Goal: Information Seeking & Learning: Learn about a topic

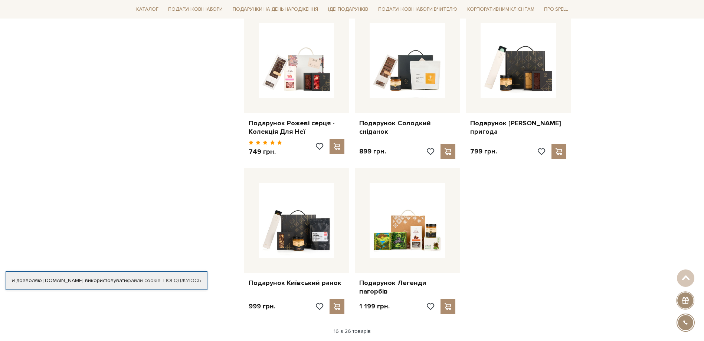
scroll to position [779, 0]
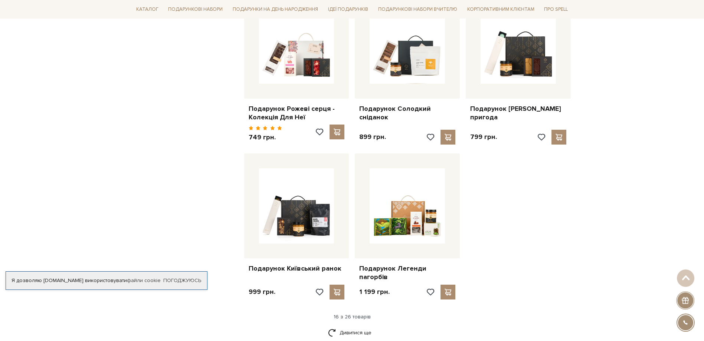
click at [409, 264] on link "Подарунок Легенди пагорбів" at bounding box center [407, 272] width 96 height 17
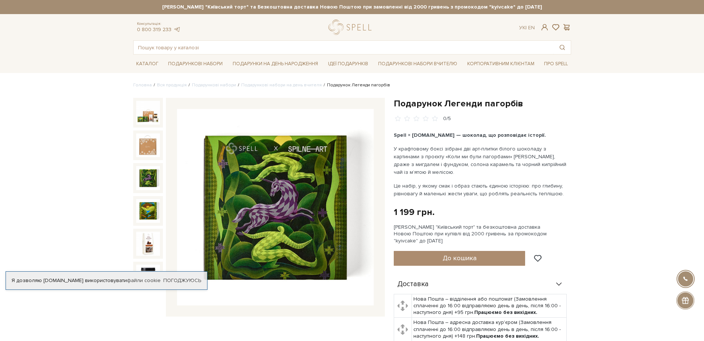
click at [149, 174] on img at bounding box center [148, 178] width 24 height 24
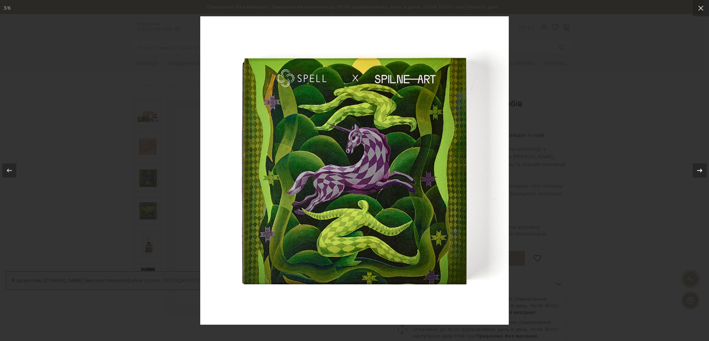
click at [700, 169] on icon at bounding box center [699, 170] width 9 height 9
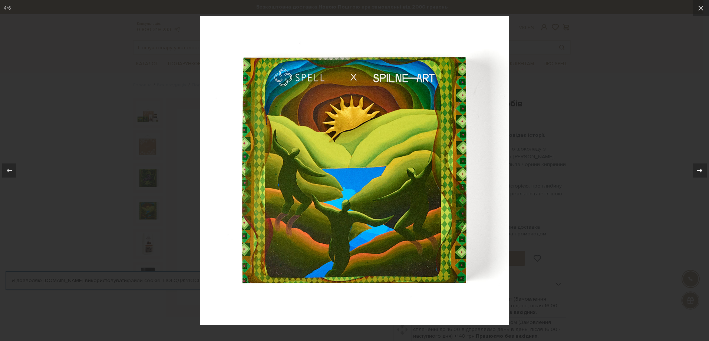
click at [700, 169] on icon at bounding box center [699, 170] width 9 height 9
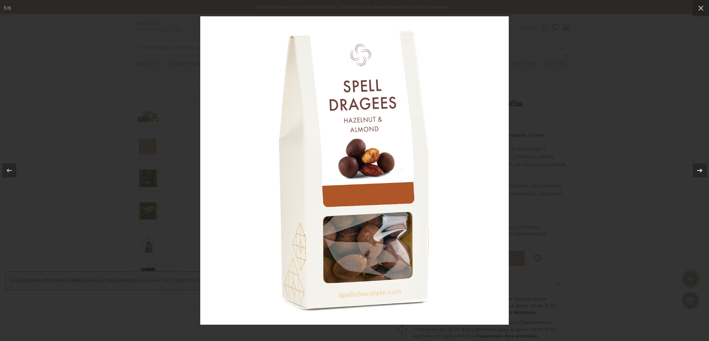
click at [700, 169] on icon at bounding box center [699, 170] width 9 height 9
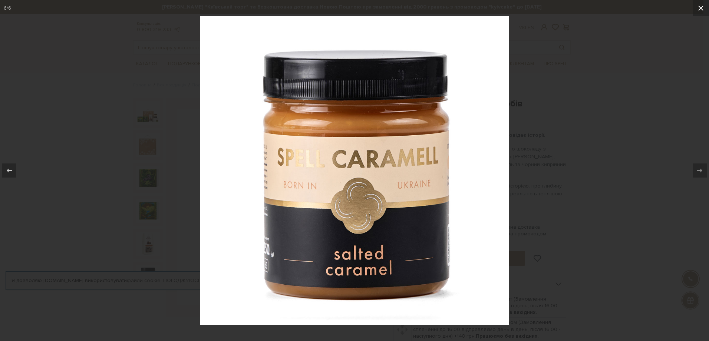
click at [699, 7] on icon at bounding box center [701, 8] width 9 height 9
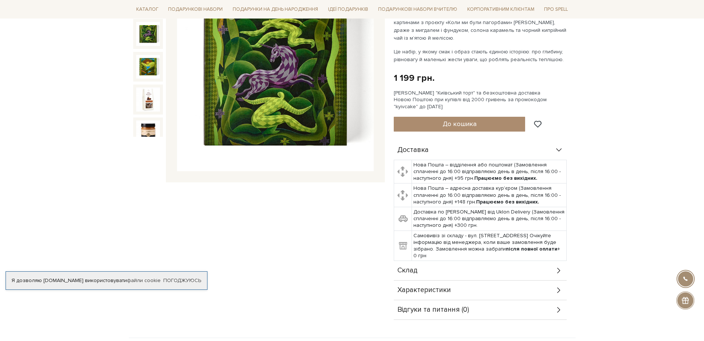
scroll to position [185, 0]
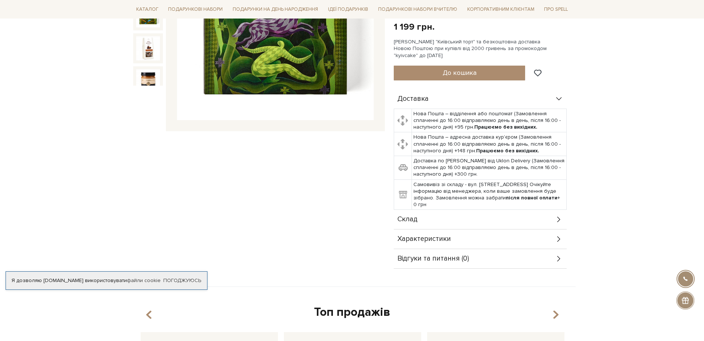
click at [560, 219] on icon at bounding box center [559, 219] width 8 height 8
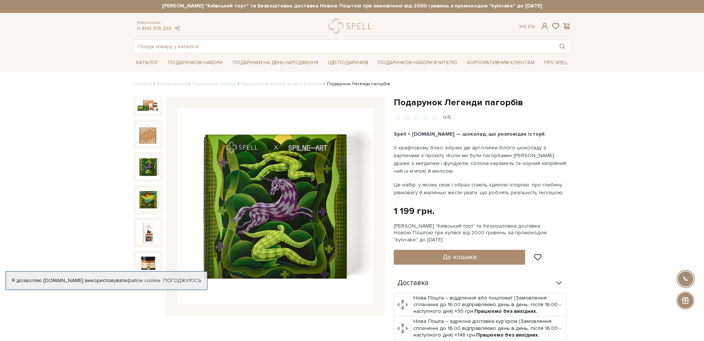
scroll to position [0, 0]
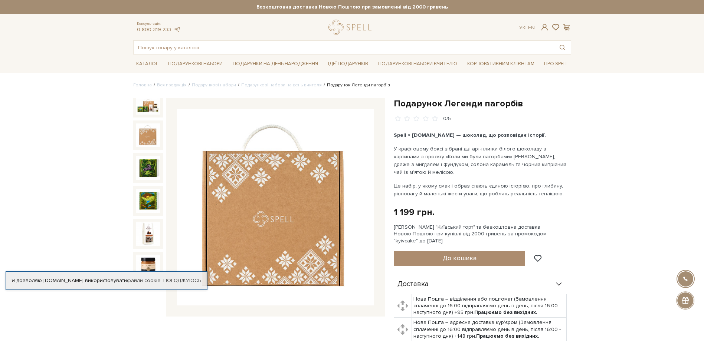
click at [150, 130] on img at bounding box center [148, 136] width 24 height 24
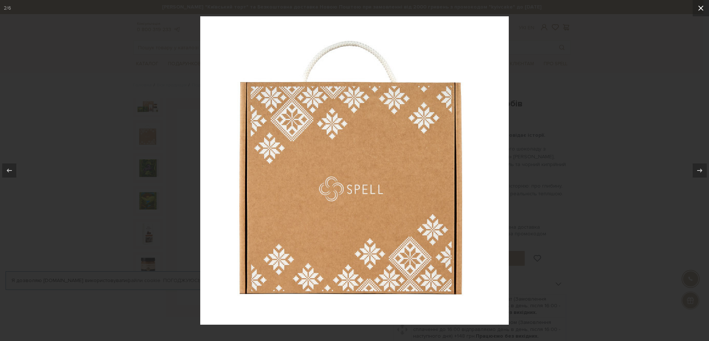
click at [701, 9] on icon at bounding box center [701, 8] width 9 height 9
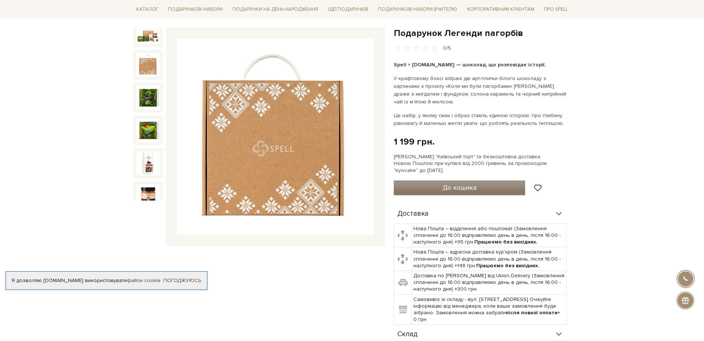
scroll to position [74, 0]
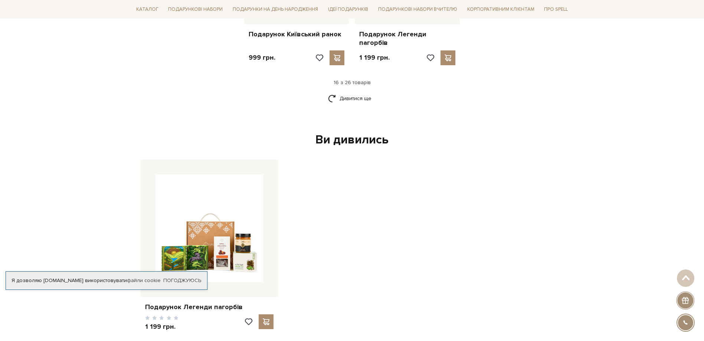
scroll to position [1062, 0]
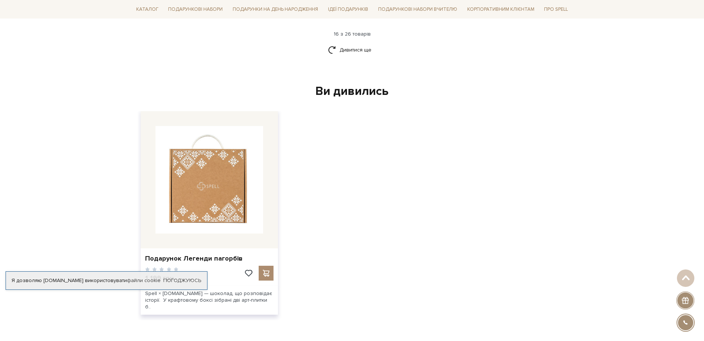
click at [201, 187] on img at bounding box center [209, 180] width 108 height 108
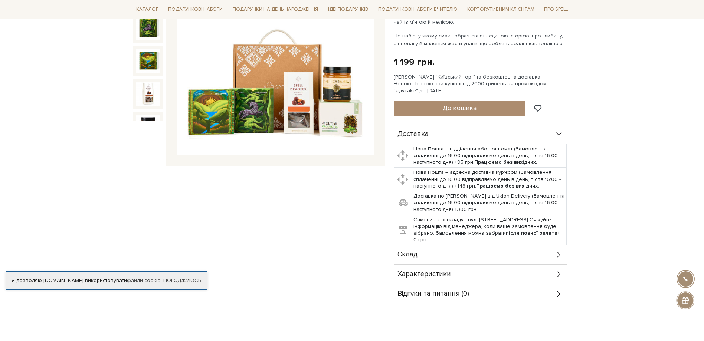
scroll to position [148, 0]
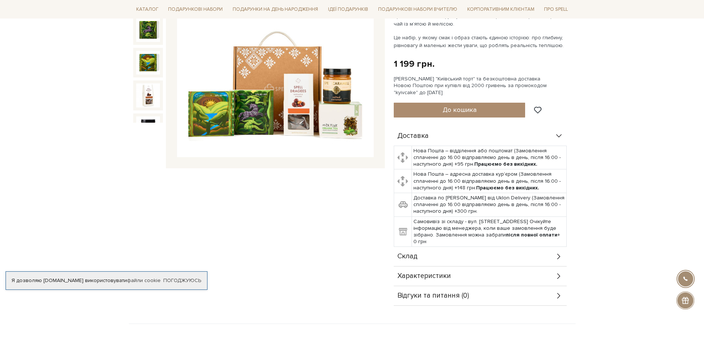
click at [467, 257] on div "Склад" at bounding box center [480, 256] width 173 height 19
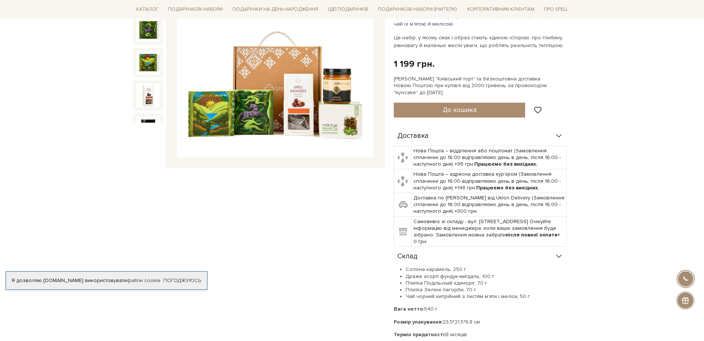
scroll to position [185, 0]
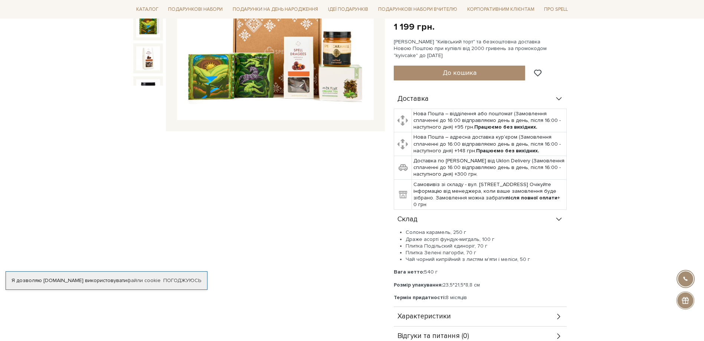
click at [446, 254] on li "Плитка Зелені пагорби, 70 г" at bounding box center [485, 253] width 161 height 7
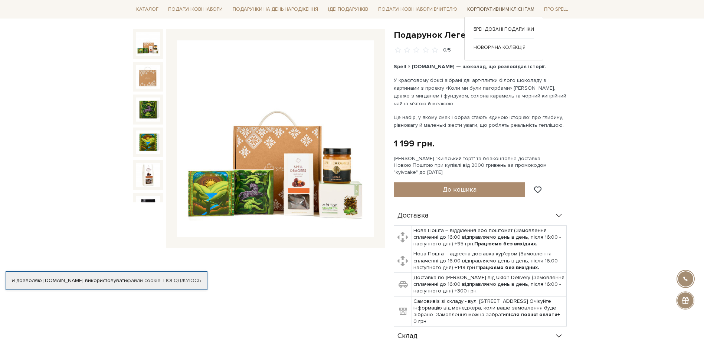
scroll to position [61, 0]
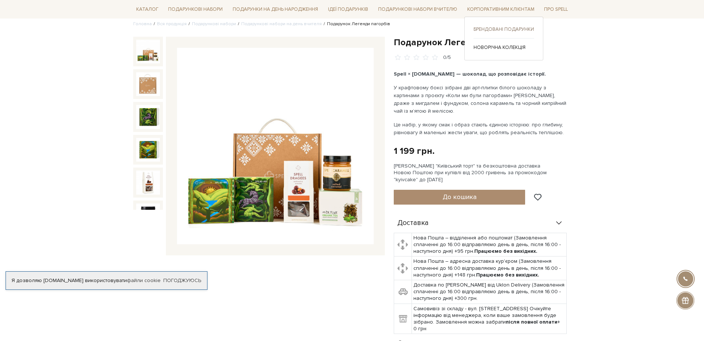
click at [519, 29] on link "Брендовані подарунки" at bounding box center [503, 29] width 60 height 7
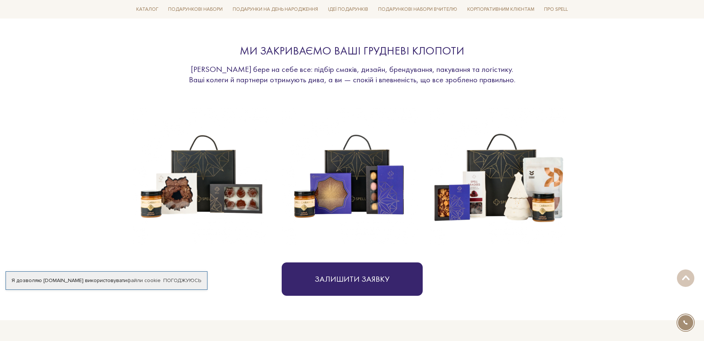
scroll to position [260, 0]
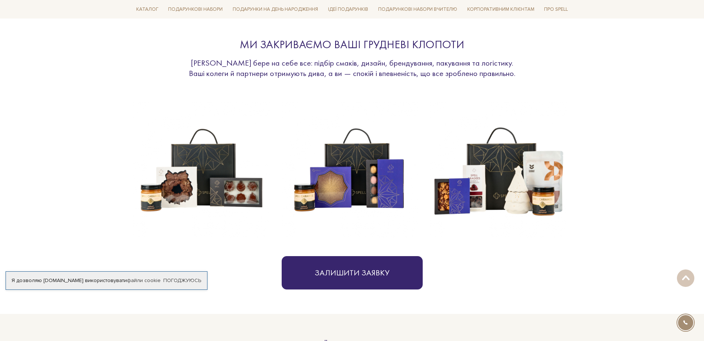
click at [353, 187] on img at bounding box center [350, 170] width 136 height 136
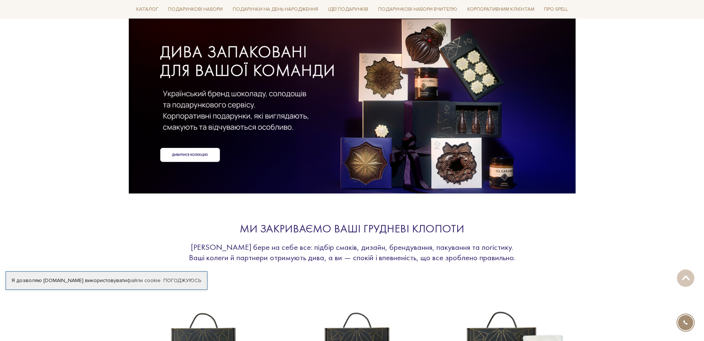
scroll to position [0, 0]
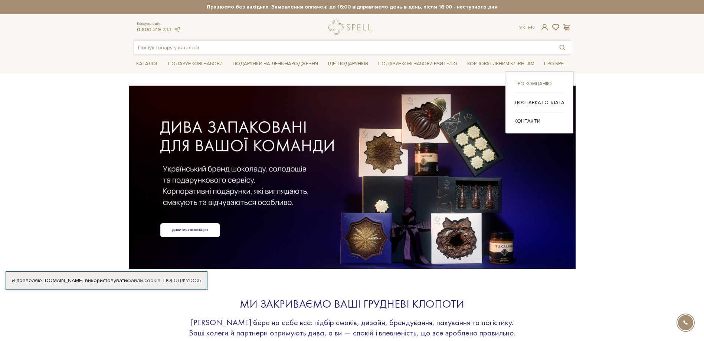
click at [545, 83] on link "Про компанію" at bounding box center [539, 83] width 50 height 7
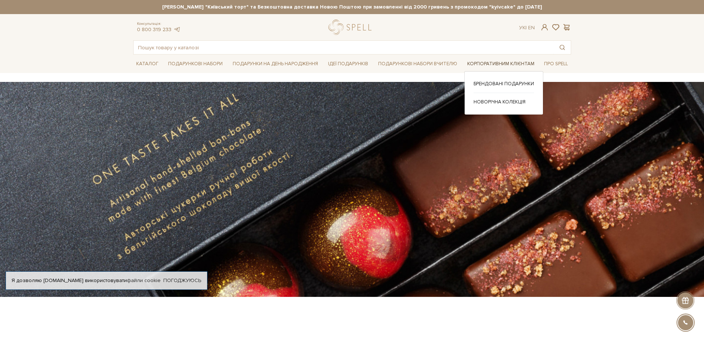
click at [496, 64] on link "Корпоративним клієнтам" at bounding box center [500, 63] width 73 height 11
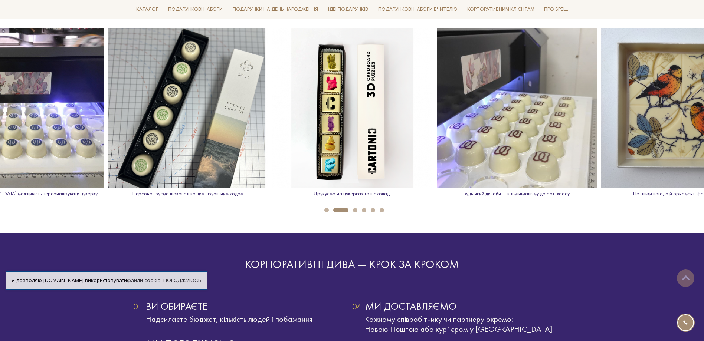
scroll to position [1298, 0]
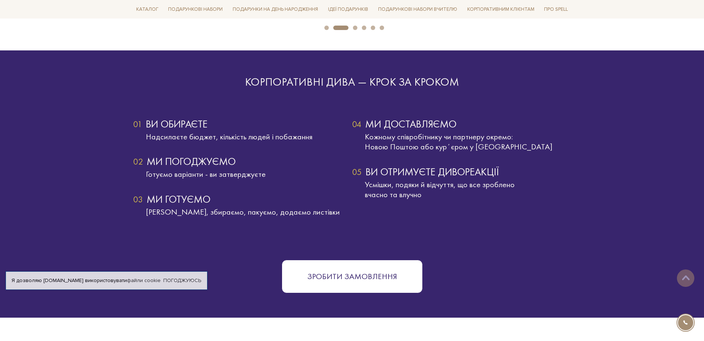
click at [561, 248] on div "Корпоративні дива — крок за кроком 01 Ви обираєте Надсилаєте бюджет, кількість …" at bounding box center [352, 184] width 447 height 218
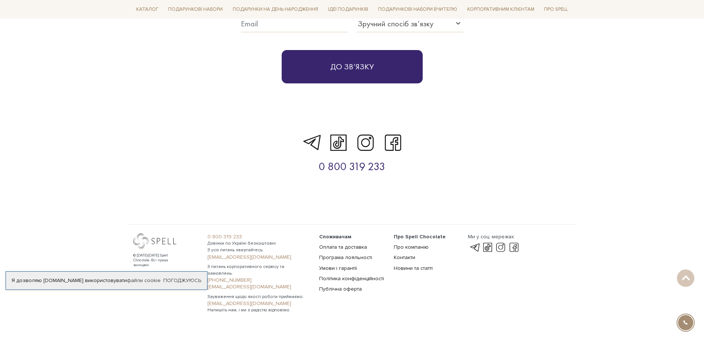
scroll to position [2478, 0]
click at [222, 283] on link "[EMAIL_ADDRESS][DOMAIN_NAME]" at bounding box center [258, 286] width 103 height 7
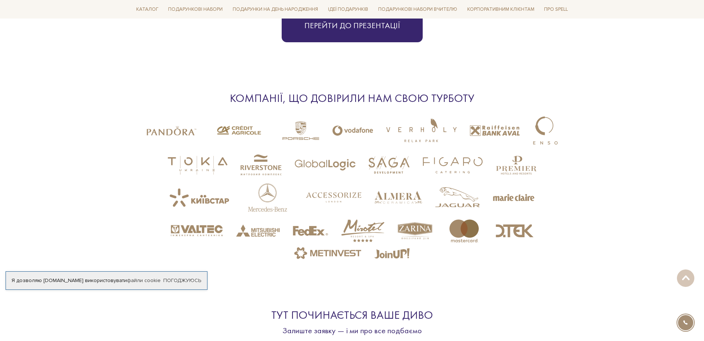
scroll to position [1773, 0]
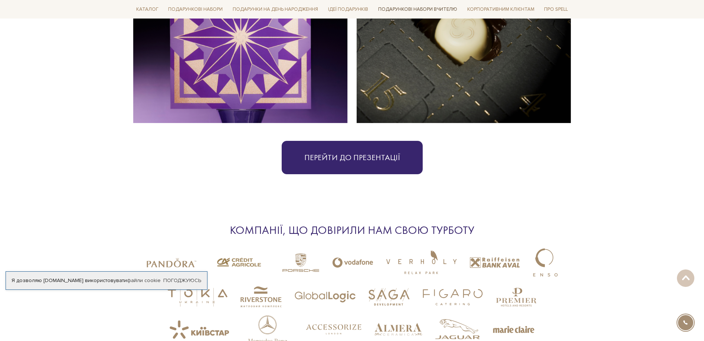
drag, startPoint x: 436, startPoint y: 7, endPoint x: 441, endPoint y: 15, distance: 9.7
click at [436, 7] on link "Подарункові набори Вчителю" at bounding box center [417, 9] width 85 height 13
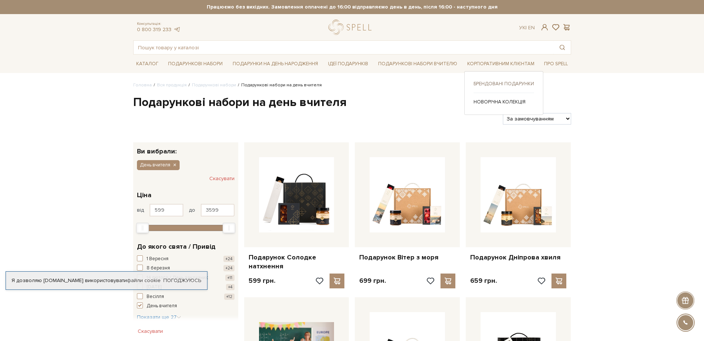
click at [498, 82] on link "Брендовані подарунки" at bounding box center [503, 83] width 60 height 7
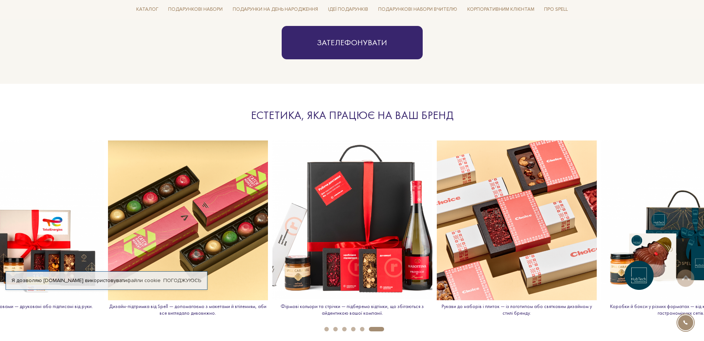
scroll to position [742, 0]
